Goal: Information Seeking & Learning: Learn about a topic

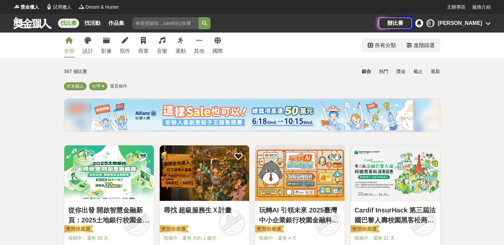
click at [413, 47] on div "進階篩選" at bounding box center [421, 45] width 28 height 13
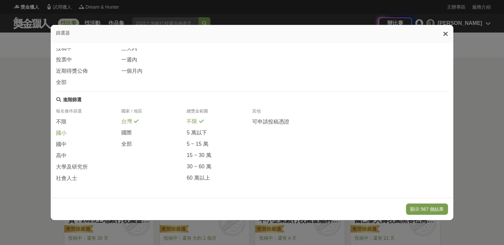
scroll to position [120, 0]
click at [68, 153] on span at bounding box center [70, 154] width 5 height 5
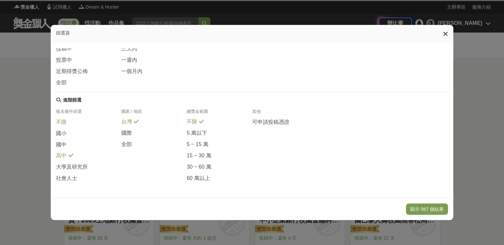
click at [66, 125] on div "不限" at bounding box center [88, 123] width 65 height 11
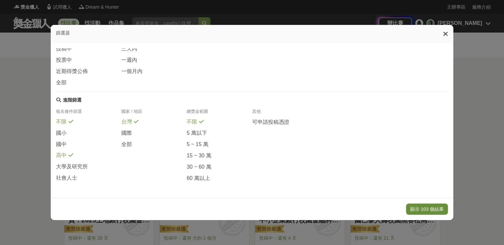
click at [421, 211] on button "顯示 103 個結果" at bounding box center [427, 208] width 42 height 11
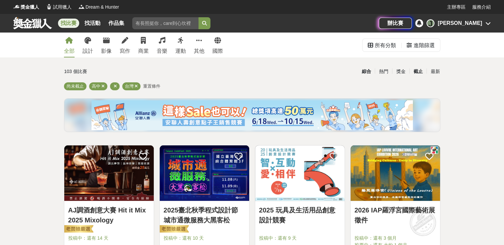
click at [417, 72] on div "截止" at bounding box center [418, 72] width 17 height 12
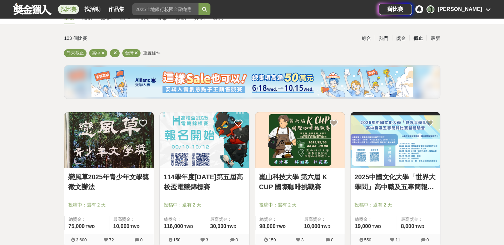
scroll to position [66, 0]
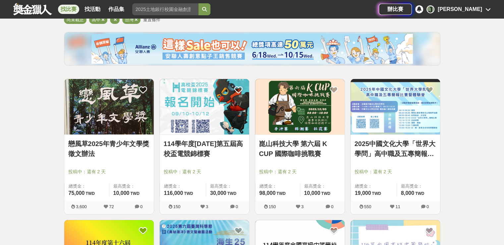
click at [105, 118] on img at bounding box center [109, 106] width 90 height 55
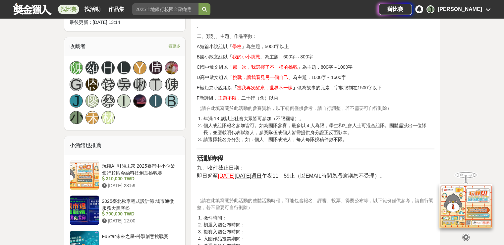
scroll to position [431, 0]
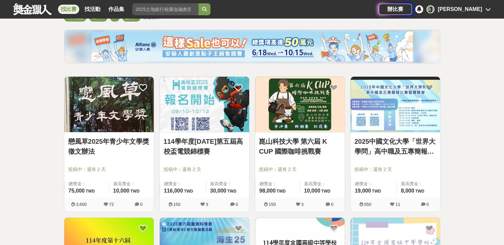
scroll to position [66, 0]
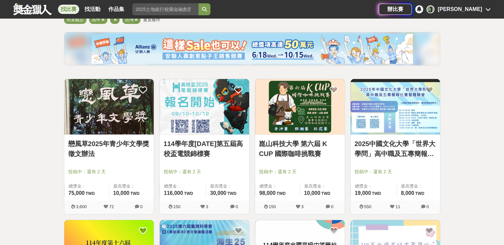
click at [365, 120] on img at bounding box center [396, 106] width 90 height 55
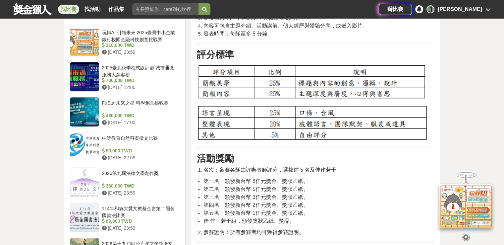
scroll to position [597, 0]
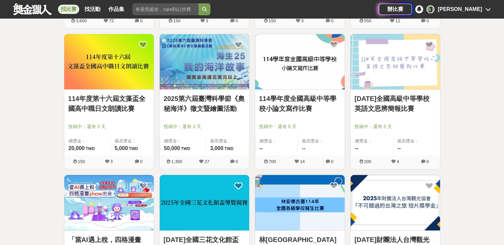
scroll to position [332, 0]
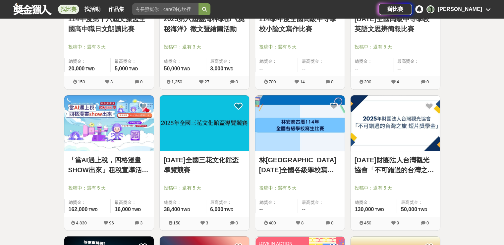
click at [132, 118] on img at bounding box center [109, 122] width 90 height 55
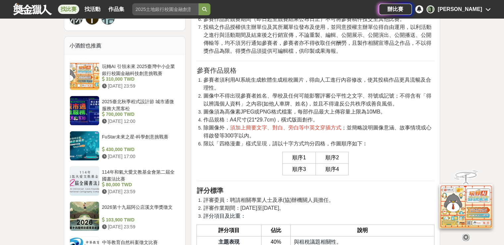
scroll to position [564, 0]
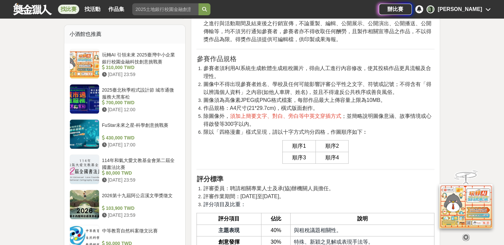
click at [302, 149] on span "順序1" at bounding box center [300, 146] width 14 height 6
drag, startPoint x: 349, startPoint y: 162, endPoint x: 342, endPoint y: 169, distance: 10.1
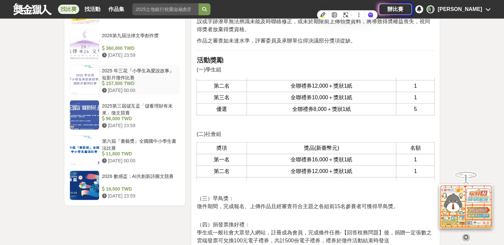
scroll to position [32, 0]
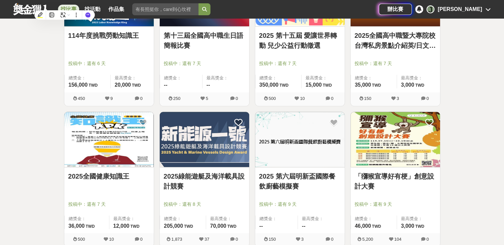
scroll to position [564, 0]
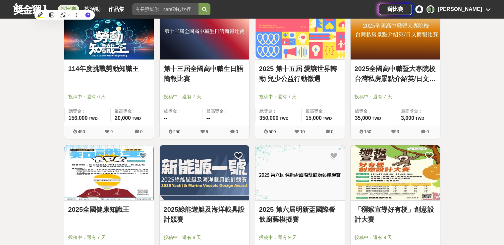
click at [117, 55] on img at bounding box center [109, 31] width 90 height 55
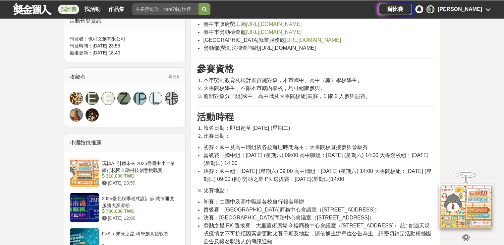
scroll to position [398, 0]
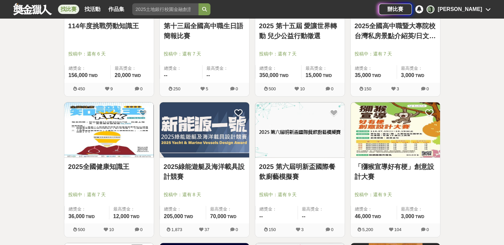
scroll to position [630, 0]
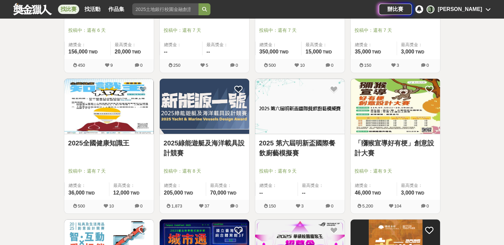
click at [88, 123] on img at bounding box center [109, 106] width 90 height 55
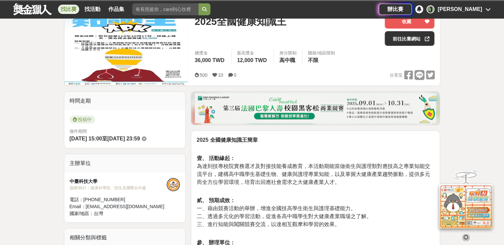
scroll to position [33, 0]
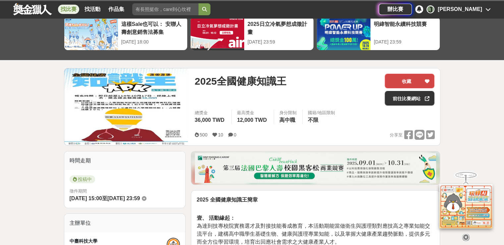
click at [415, 79] on button "收藏" at bounding box center [410, 81] width 50 height 15
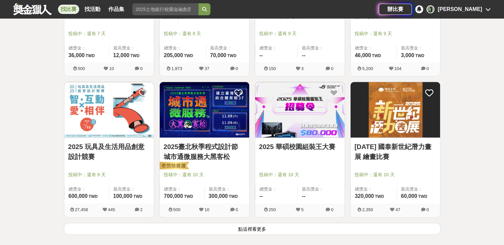
scroll to position [796, 0]
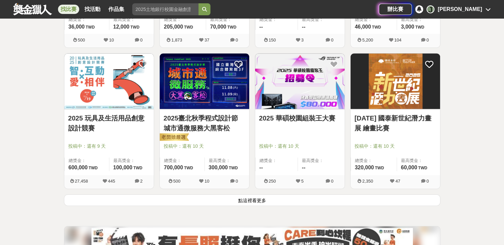
click at [191, 203] on button "點這裡看更多" at bounding box center [252, 200] width 377 height 12
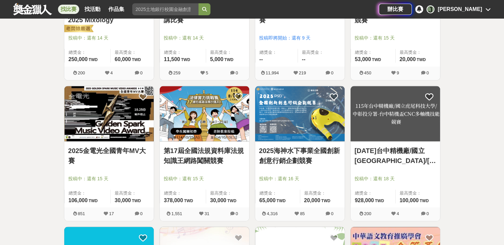
scroll to position [1227, 0]
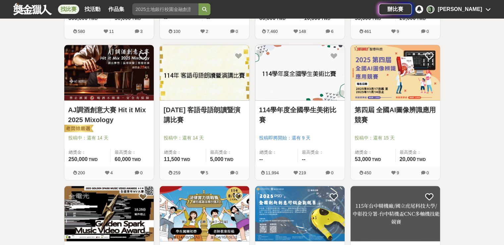
click at [385, 84] on img at bounding box center [396, 72] width 90 height 55
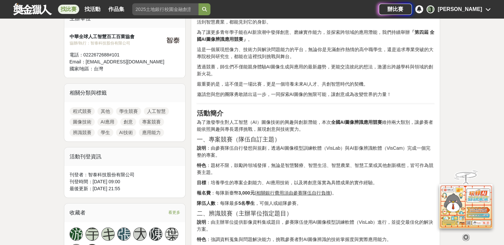
scroll to position [298, 0]
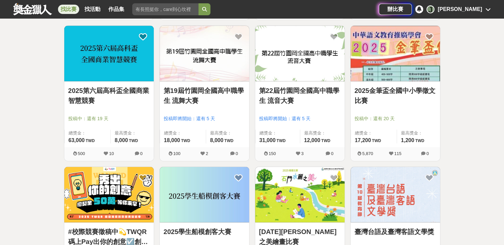
scroll to position [1625, 0]
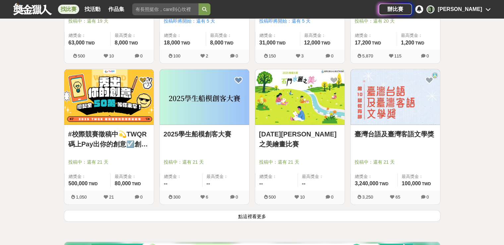
click at [328, 217] on button "點這裡看更多" at bounding box center [252, 216] width 377 height 12
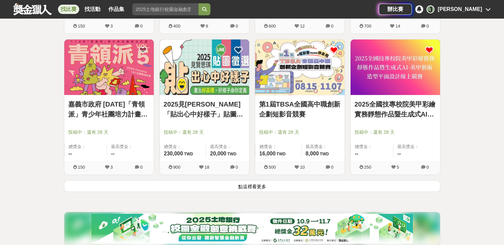
scroll to position [2587, 0]
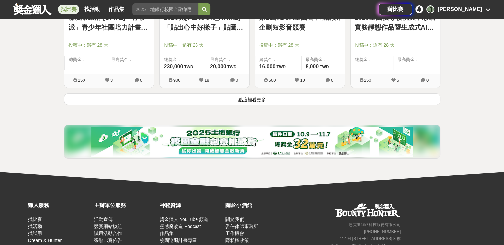
click at [271, 97] on button "點這裡看更多" at bounding box center [252, 99] width 377 height 12
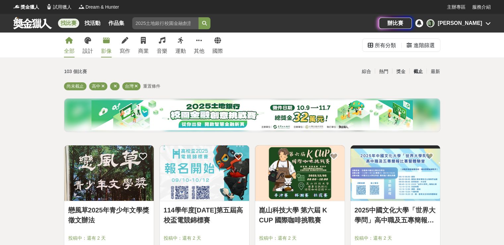
click at [104, 49] on div "影像" at bounding box center [106, 51] width 11 height 8
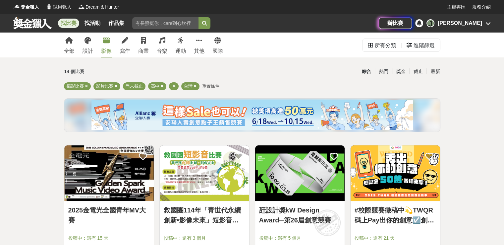
drag, startPoint x: 130, startPoint y: 47, endPoint x: 137, endPoint y: 41, distance: 8.7
click at [130, 47] on div "寫作" at bounding box center [125, 51] width 11 height 8
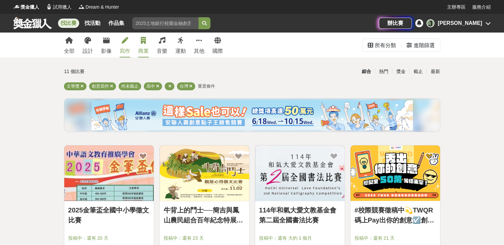
click at [147, 48] on div "商業" at bounding box center [143, 51] width 11 height 8
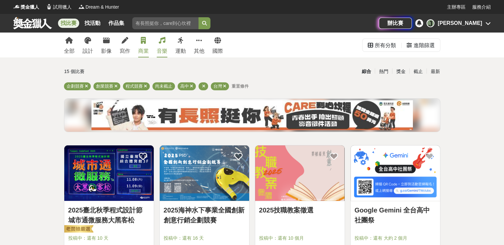
click at [161, 48] on div "音樂" at bounding box center [162, 51] width 11 height 8
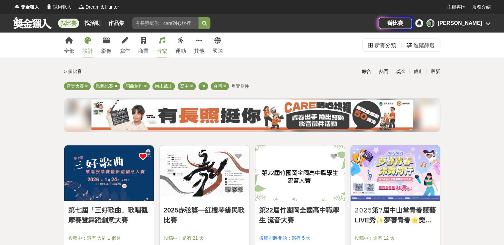
click at [83, 45] on link "設計" at bounding box center [88, 45] width 11 height 25
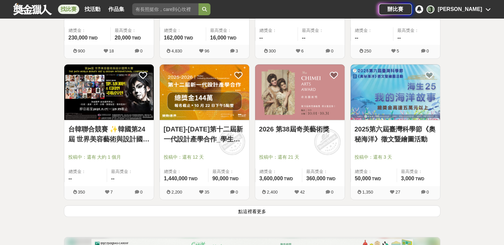
scroll to position [895, 0]
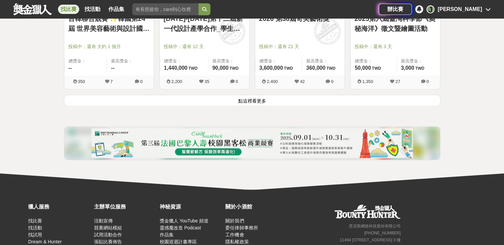
click at [218, 101] on button "點這裡看更多" at bounding box center [252, 101] width 377 height 12
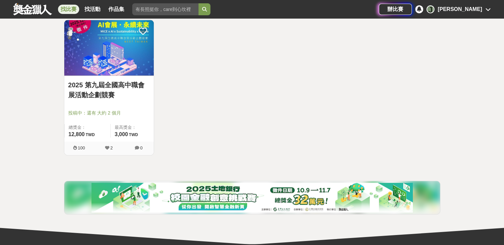
scroll to position [1260, 0]
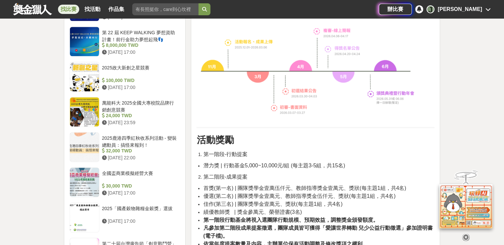
scroll to position [663, 0]
